Goal: Navigation & Orientation: Find specific page/section

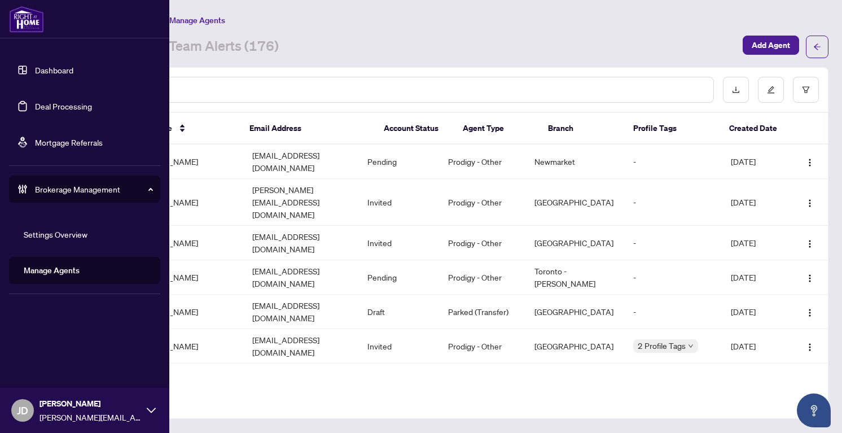
click at [61, 70] on link "Dashboard" at bounding box center [54, 70] width 38 height 10
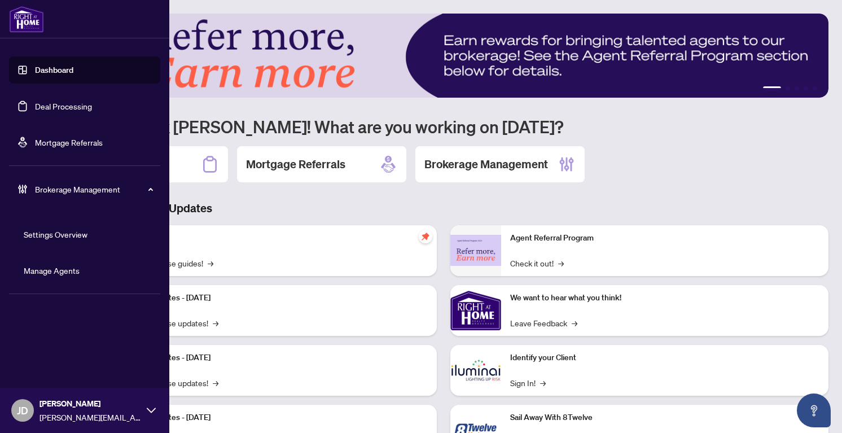
click at [49, 111] on link "Deal Processing" at bounding box center [63, 106] width 57 height 10
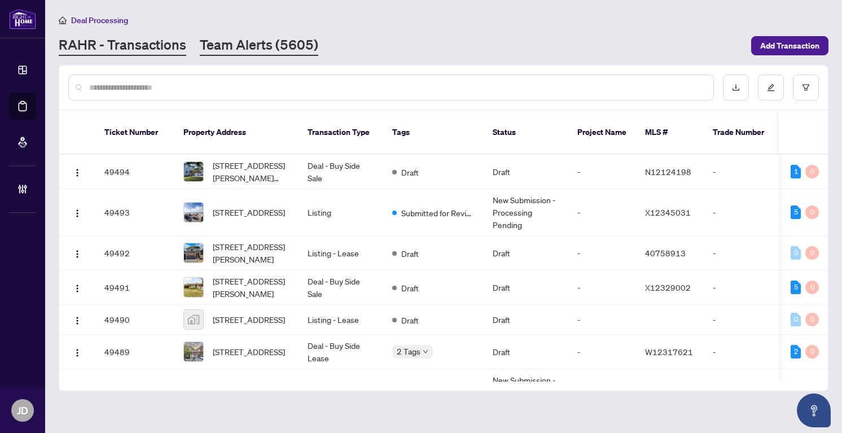
click at [292, 49] on link "Team Alerts (5605)" at bounding box center [259, 46] width 118 height 20
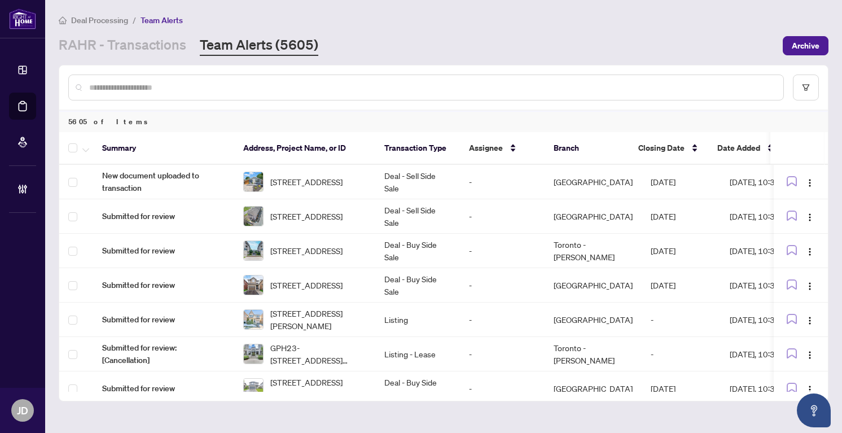
click at [223, 80] on div at bounding box center [425, 87] width 715 height 26
click at [224, 91] on input "text" at bounding box center [431, 87] width 685 height 12
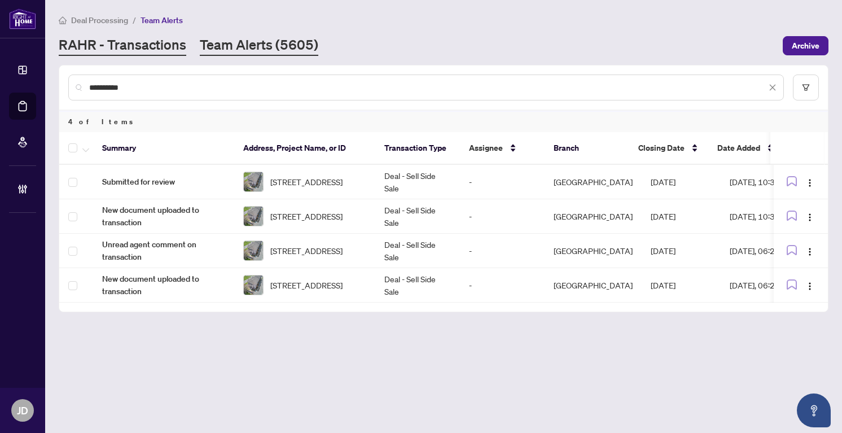
type input "**********"
click at [113, 43] on link "RAHR - Transactions" at bounding box center [122, 46] width 127 height 20
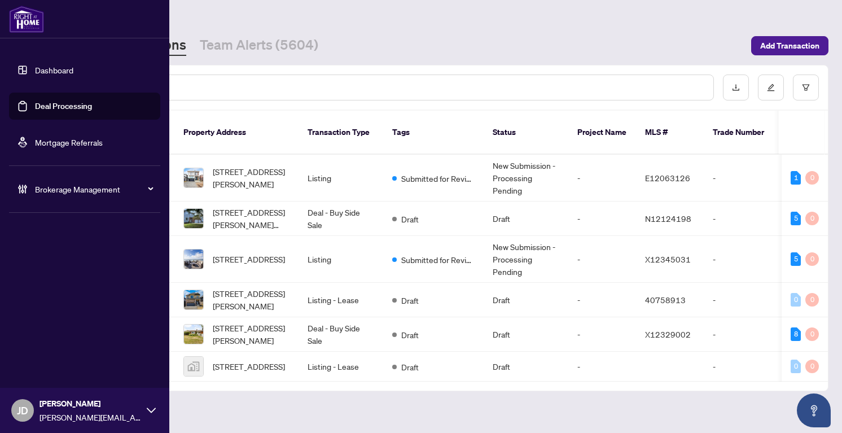
click at [35, 143] on link "Mortgage Referrals" at bounding box center [69, 142] width 68 height 10
